Goal: Task Accomplishment & Management: Use online tool/utility

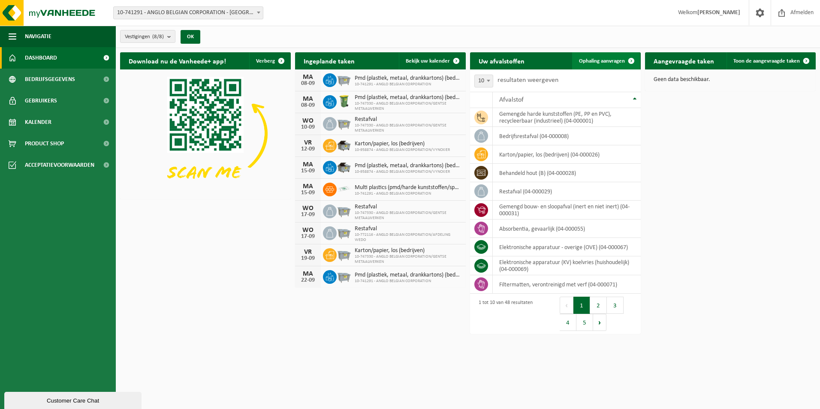
click at [608, 59] on span "Ophaling aanvragen" at bounding box center [602, 61] width 46 height 6
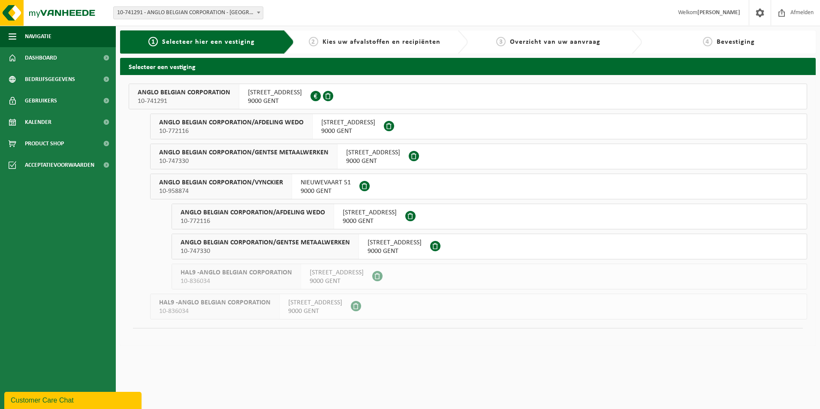
click at [441, 89] on button "ANGLO BELGIAN CORPORATION 10-741291 WIEDAUWKAAI 43 9000 GENT 0420.246.659" at bounding box center [468, 97] width 678 height 26
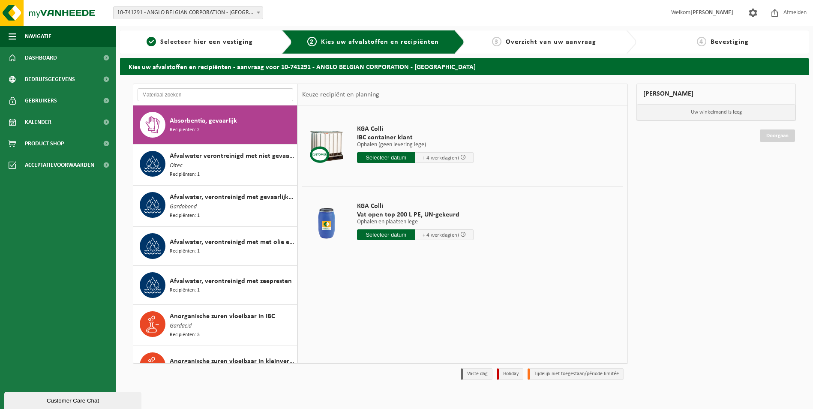
click at [234, 91] on input "text" at bounding box center [216, 94] width 156 height 13
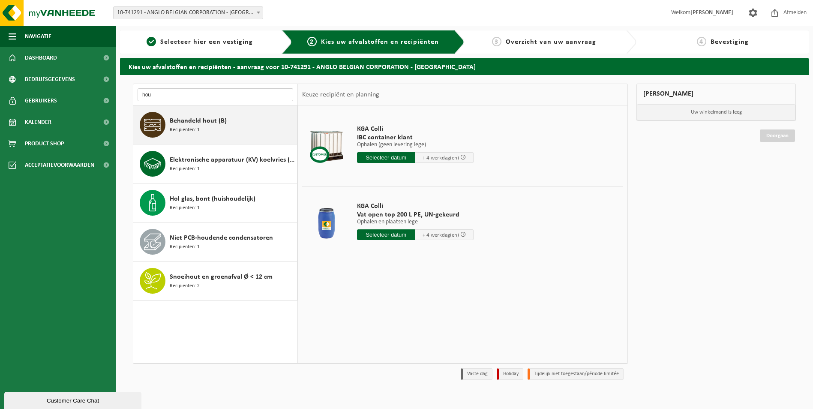
type input "hou"
click at [225, 110] on div "Behandeld hout (B) Recipiënten: 1" at bounding box center [215, 124] width 164 height 39
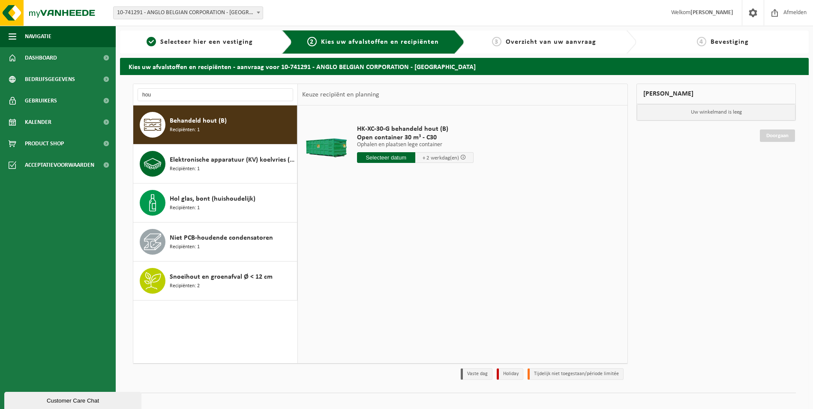
click at [372, 156] on input "text" at bounding box center [386, 157] width 58 height 11
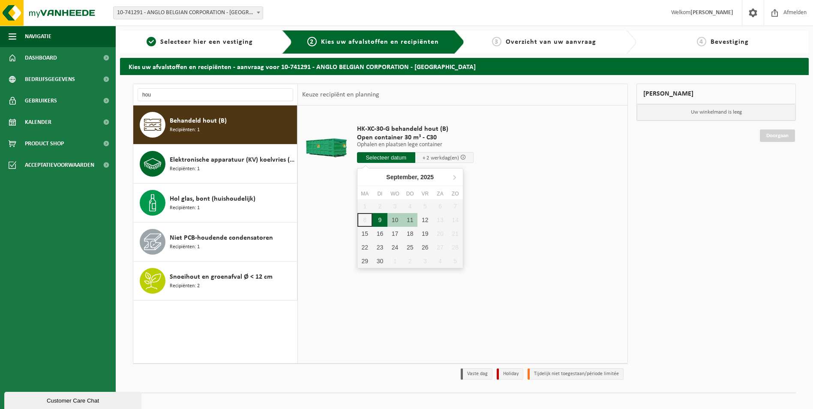
click at [382, 220] on div "9" at bounding box center [380, 220] width 15 height 14
type input "Van 2025-09-09"
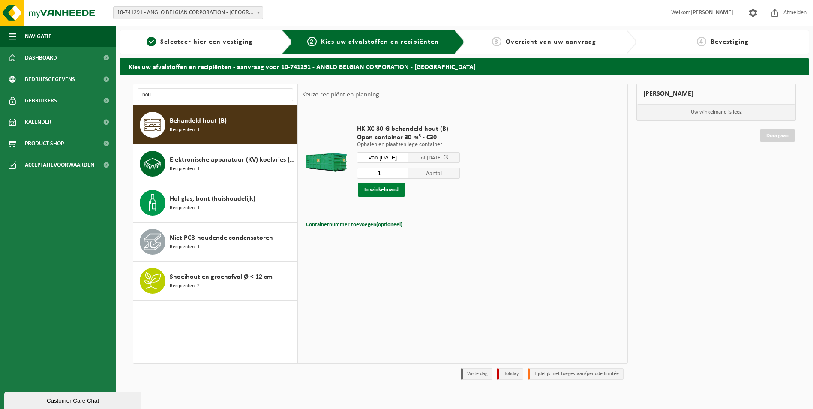
click at [383, 187] on button "In winkelmand" at bounding box center [381, 190] width 47 height 14
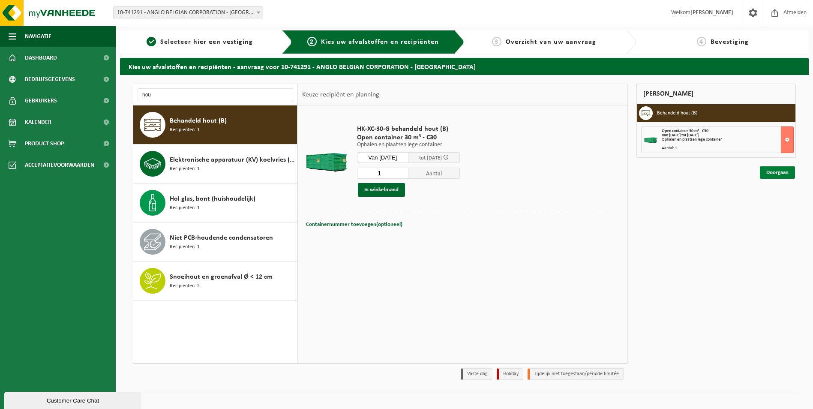
click at [776, 170] on link "Doorgaan" at bounding box center [777, 172] width 35 height 12
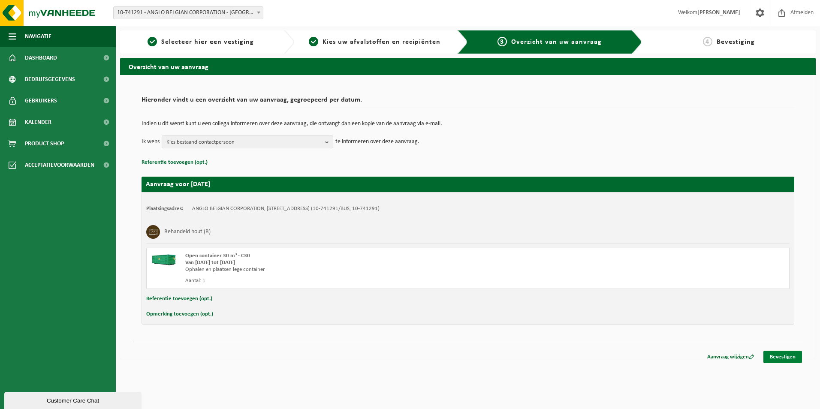
click at [787, 356] on link "Bevestigen" at bounding box center [782, 357] width 39 height 12
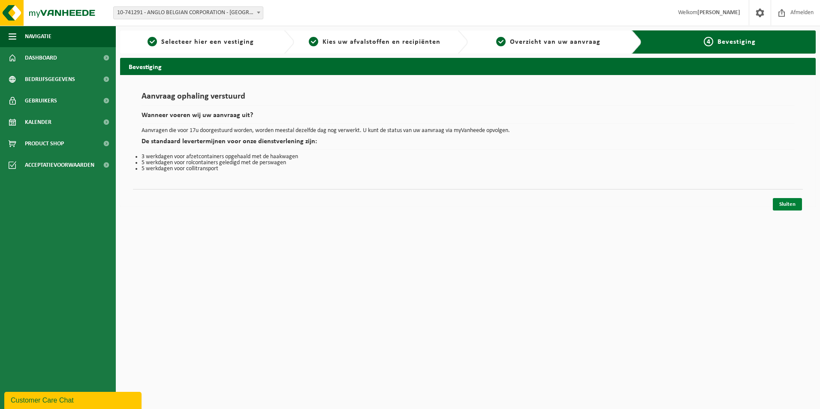
click at [782, 201] on link "Sluiten" at bounding box center [787, 204] width 29 height 12
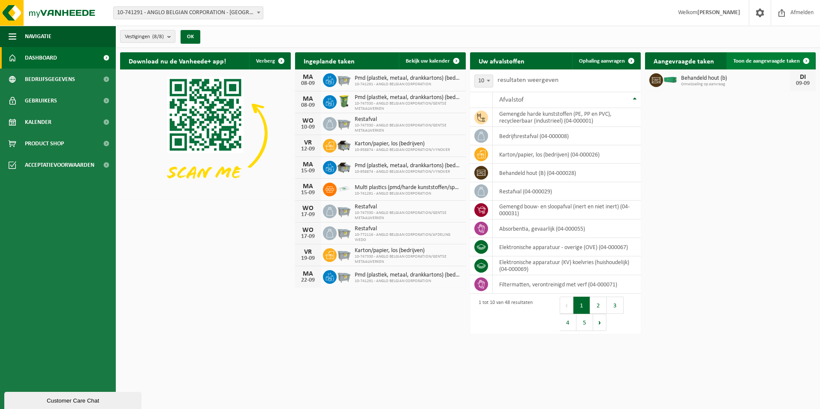
click at [784, 58] on span "Toon de aangevraagde taken" at bounding box center [766, 61] width 66 height 6
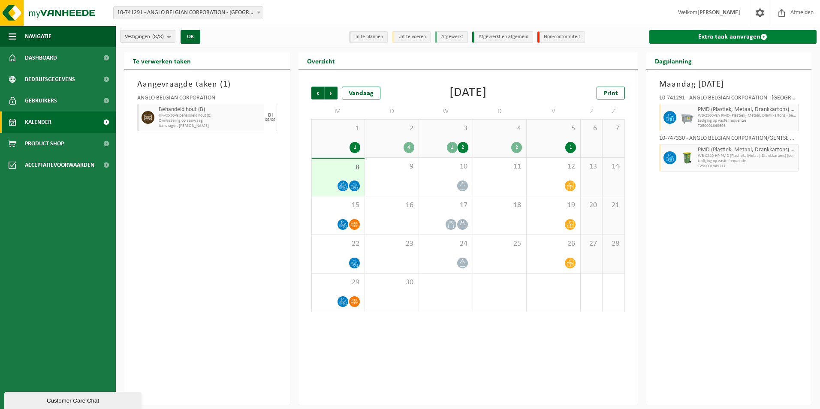
click at [722, 38] on link "Extra taak aanvragen" at bounding box center [733, 37] width 168 height 14
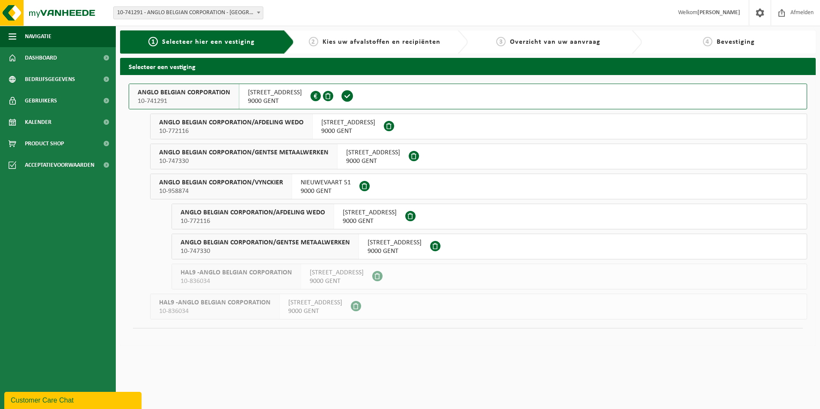
click at [405, 95] on button "ANGLO BELGIAN CORPORATION 10-741291 WIEDAUWKAAI 43 9000 GENT 0420.246.659" at bounding box center [468, 97] width 678 height 26
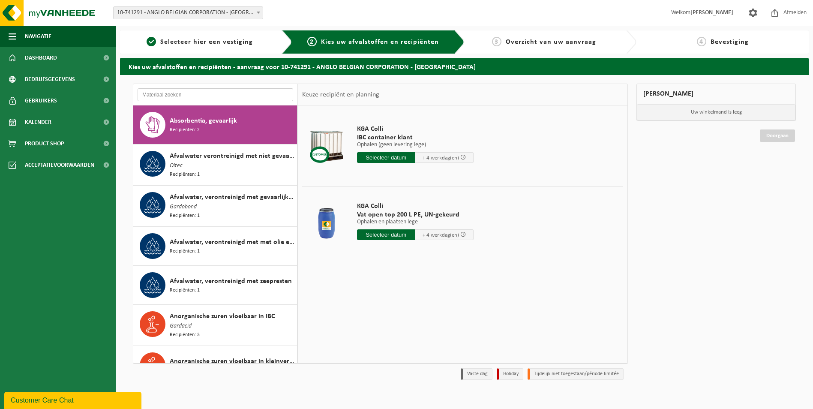
click at [202, 93] on input "text" at bounding box center [216, 94] width 156 height 13
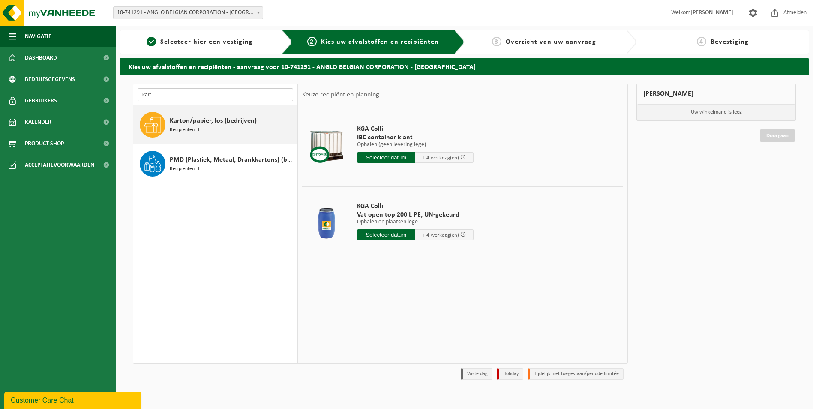
type input "kart"
click at [205, 123] on span "Karton/papier, los (bedrijven)" at bounding box center [213, 121] width 87 height 10
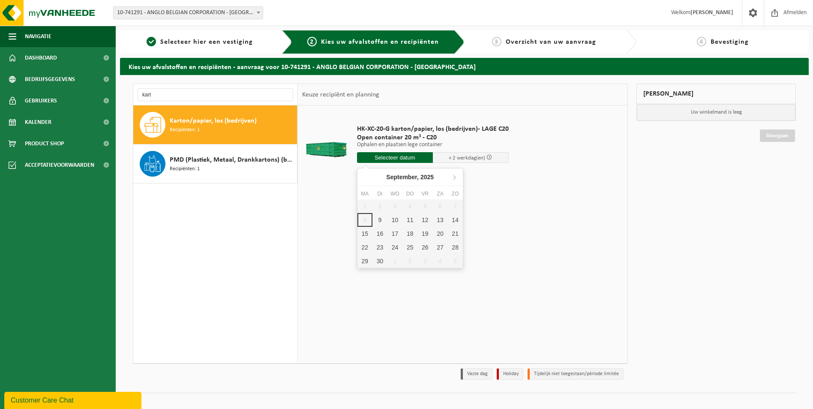
click at [393, 156] on input "text" at bounding box center [395, 157] width 76 height 11
click at [379, 217] on div "9" at bounding box center [380, 220] width 15 height 14
type input "Van 2025-09-09"
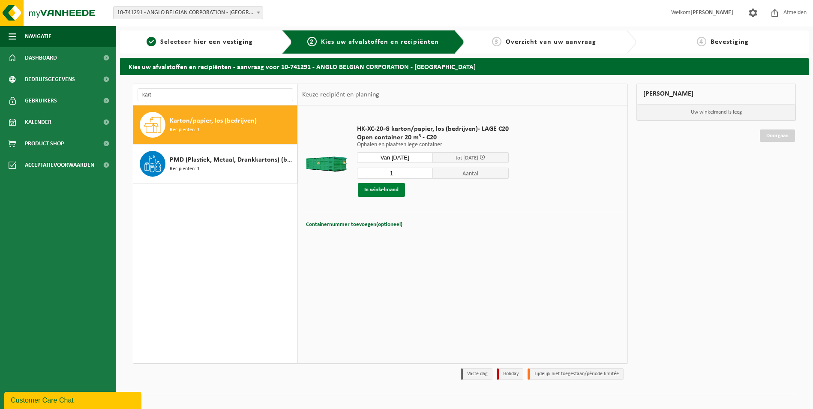
click at [397, 193] on button "In winkelmand" at bounding box center [381, 190] width 47 height 14
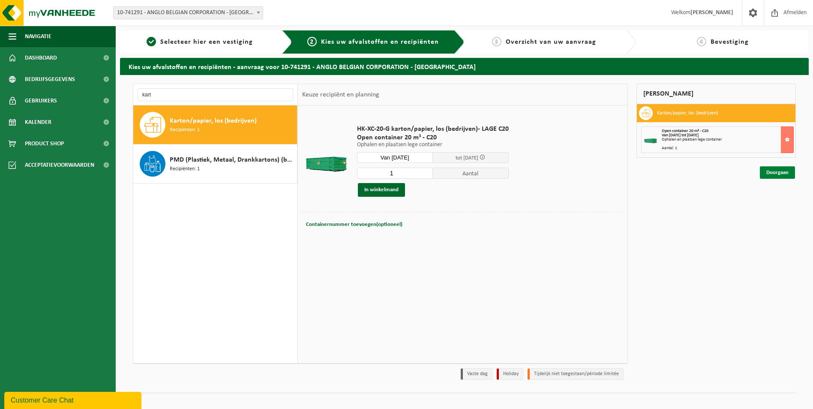
click at [784, 172] on link "Doorgaan" at bounding box center [777, 172] width 35 height 12
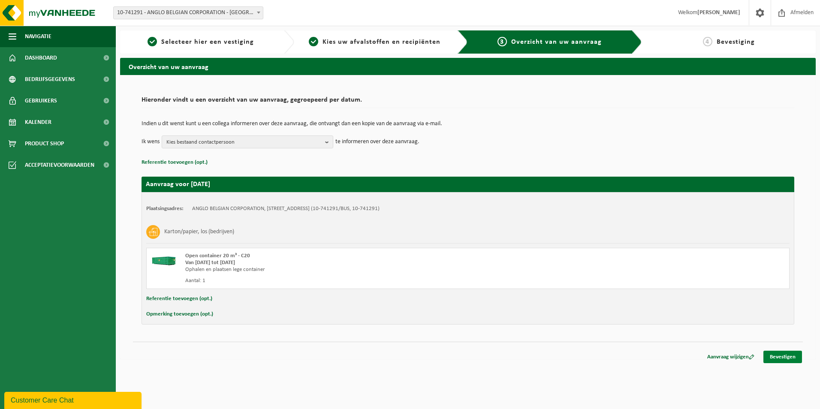
click at [787, 353] on link "Bevestigen" at bounding box center [782, 357] width 39 height 12
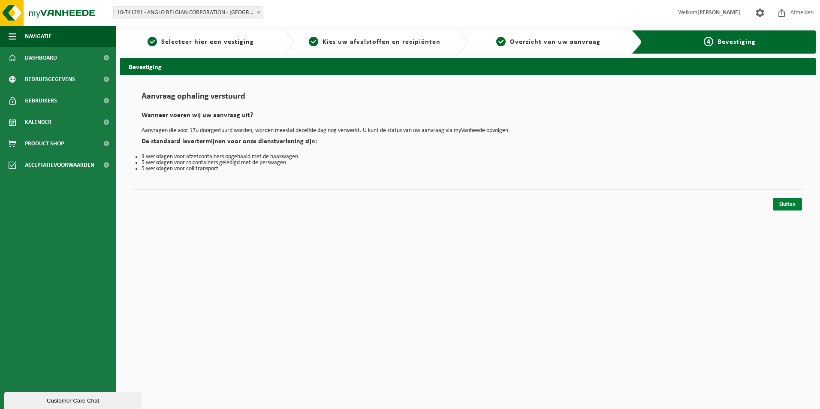
click at [796, 205] on link "Sluiten" at bounding box center [787, 204] width 29 height 12
